Goal: Task Accomplishment & Management: Use online tool/utility

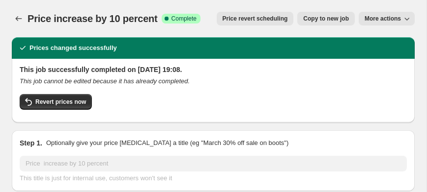
select select "percentage"
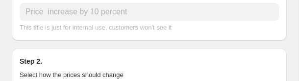
scroll to position [176, 0]
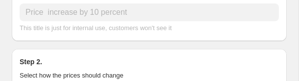
click at [49, 22] on div "Price increase by 10 percent This title is just for internal use, customers won…" at bounding box center [150, 17] width 260 height 29
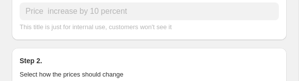
scroll to position [178, 0]
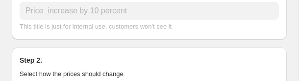
click at [40, 25] on span "This title is just for internal use, customers won't see it" at bounding box center [96, 26] width 152 height 7
click at [53, 24] on span "This title is just for internal use, customers won't see it" at bounding box center [96, 26] width 152 height 7
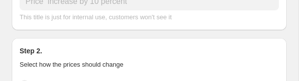
scroll to position [187, 0]
click at [41, 13] on span "This title is just for internal use, customers won't see it" at bounding box center [96, 16] width 152 height 7
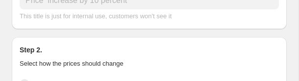
click at [41, 15] on span "This title is just for internal use, customers won't see it" at bounding box center [96, 15] width 152 height 7
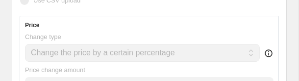
scroll to position [312, 0]
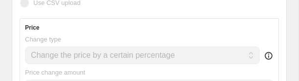
click at [44, 38] on span "Change type" at bounding box center [43, 38] width 36 height 7
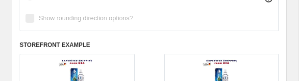
scroll to position [722, 0]
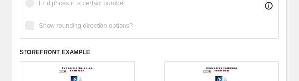
click at [56, 22] on span "Show rounding direction options?" at bounding box center [86, 25] width 94 height 7
click at [58, 24] on span "Show rounding direction options?" at bounding box center [86, 25] width 94 height 7
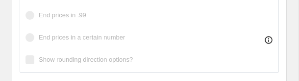
scroll to position [686, 0]
click at [60, 26] on ul "Round to nearest .01 Round to nearest whole number End prices in .99 End prices…" at bounding box center [77, 6] width 105 height 81
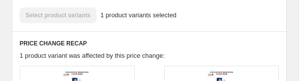
scroll to position [1075, 0]
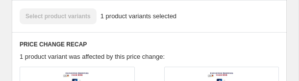
click at [34, 53] on span "1 product variant was affected by this price change:" at bounding box center [92, 56] width 145 height 7
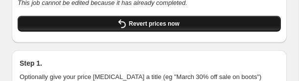
scroll to position [91, 0]
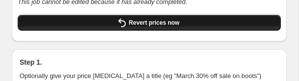
click at [71, 25] on button "Revert prices now" at bounding box center [150, 23] width 264 height 16
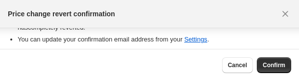
scroll to position [166, 0]
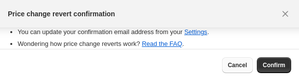
click at [231, 68] on span "Cancel" at bounding box center [237, 65] width 19 height 8
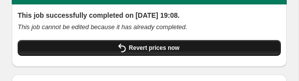
scroll to position [65, 0]
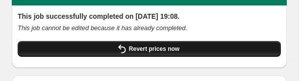
click at [139, 42] on button "Revert prices now" at bounding box center [150, 49] width 264 height 16
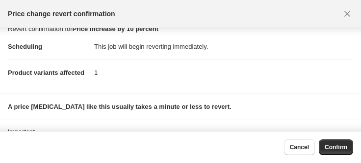
scroll to position [0, 0]
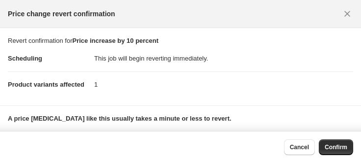
click at [64, 88] on dt "Product variants affected" at bounding box center [51, 84] width 86 height 26
click at [29, 67] on dt "Scheduling" at bounding box center [51, 59] width 86 height 26
click at [62, 72] on dt "Product variants affected" at bounding box center [51, 84] width 86 height 26
click at [84, 36] on p "Revert confirmation for Price increase by 10 percent" at bounding box center [181, 41] width 346 height 10
click at [55, 16] on span "Price change revert confirmation" at bounding box center [62, 14] width 108 height 10
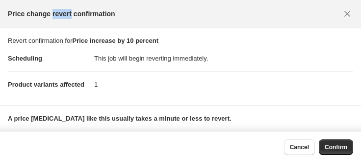
click at [55, 16] on span "Price change revert confirmation" at bounding box center [62, 14] width 108 height 10
click at [349, 14] on icon "Close" at bounding box center [348, 14] width 6 height 6
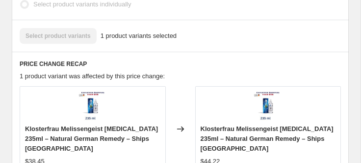
scroll to position [1007, 0]
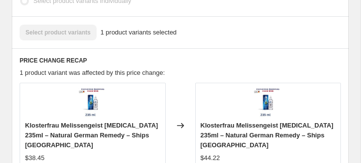
click at [52, 87] on div "Klosterfrau Melissengeist Herbal Tonic 235ml – Natural German Remedy – Ships US…" at bounding box center [93, 124] width 146 height 85
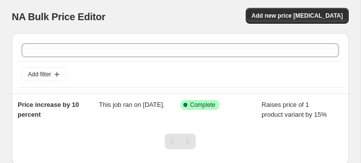
scroll to position [18, 0]
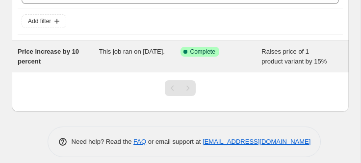
scroll to position [71, 0]
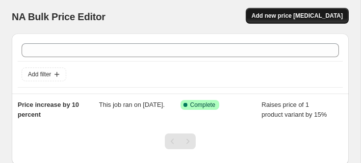
click at [285, 17] on span "Add new price [MEDICAL_DATA]" at bounding box center [297, 16] width 91 height 8
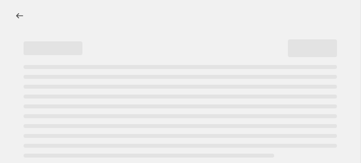
select select "percentage"
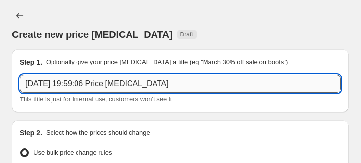
click at [44, 75] on input "[DATE] 19:59:06 Price [MEDICAL_DATA]" at bounding box center [181, 84] width 322 height 18
type input "PR[DATE] 19:59:06 Price [MEDICAL_DATA]"
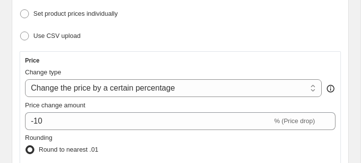
scroll to position [162, 0]
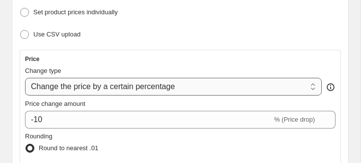
type input "PRICE INCREASE BY 15 PERCENT TO AL PRODUCTS"
click at [106, 78] on select "Change the price to a certain amount Change the price by a certain amount Chang…" at bounding box center [173, 87] width 297 height 18
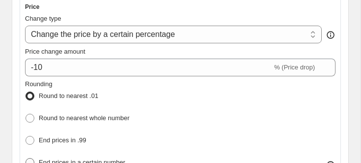
scroll to position [214, 0]
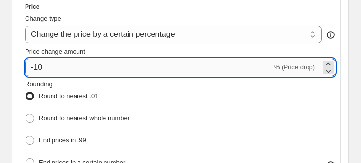
click at [59, 67] on input "-10" at bounding box center [148, 67] width 247 height 18
type input "-1"
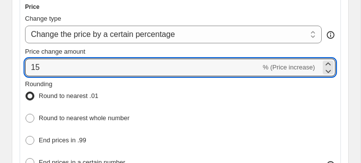
type input "15"
click at [248, 132] on div "Rounding Round to nearest .01 Round to nearest whole number End prices in .99 E…" at bounding box center [180, 124] width 311 height 90
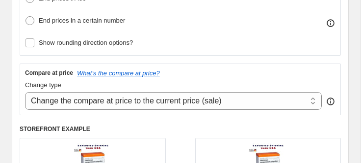
scroll to position [358, 0]
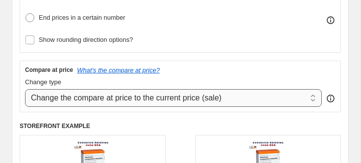
click at [81, 89] on select "Change the compare at price to the current price (sale) Change the compare at p…" at bounding box center [173, 98] width 297 height 18
select select "percentage"
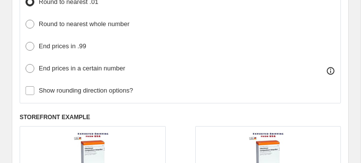
scroll to position [538, 0]
click at [50, 91] on label "Show rounding direction options?" at bounding box center [79, 90] width 108 height 14
click at [34, 91] on input "Show rounding direction options?" at bounding box center [30, 90] width 9 height 9
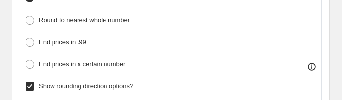
scroll to position [570, 0]
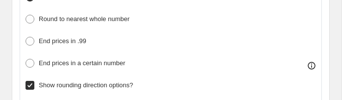
click at [30, 81] on input "Show rounding direction options?" at bounding box center [30, 85] width 9 height 9
checkbox input "false"
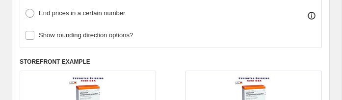
scroll to position [621, 0]
click at [47, 58] on h6 "STOREFRONT EXAMPLE" at bounding box center [171, 62] width 302 height 8
click at [48, 58] on h6 "STOREFRONT EXAMPLE" at bounding box center [171, 62] width 302 height 8
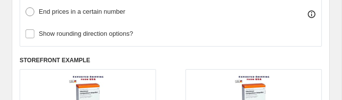
scroll to position [620, 0]
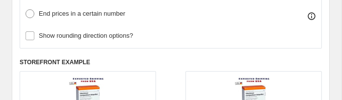
click at [77, 77] on img at bounding box center [87, 96] width 39 height 39
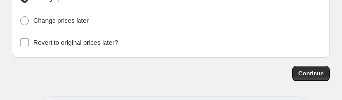
scroll to position [1529, 0]
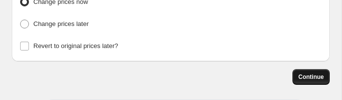
click at [307, 73] on span "Continue" at bounding box center [311, 77] width 26 height 8
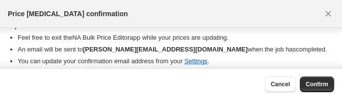
scroll to position [196, 0]
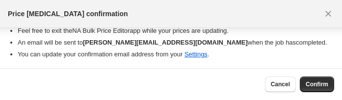
click at [317, 83] on span "Confirm" at bounding box center [317, 85] width 23 height 8
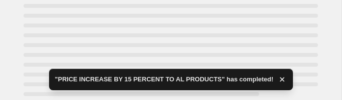
scroll to position [60, 0]
select select "percentage"
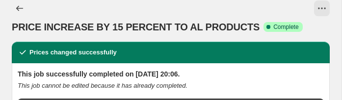
scroll to position [0, 0]
